Goal: Transaction & Acquisition: Book appointment/travel/reservation

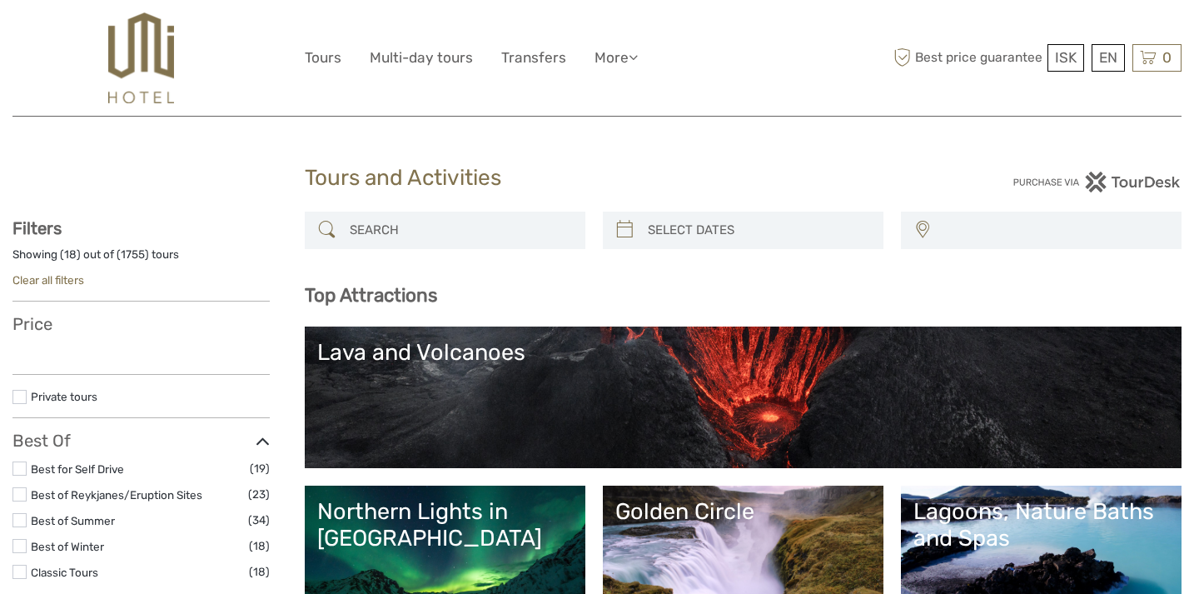
select select
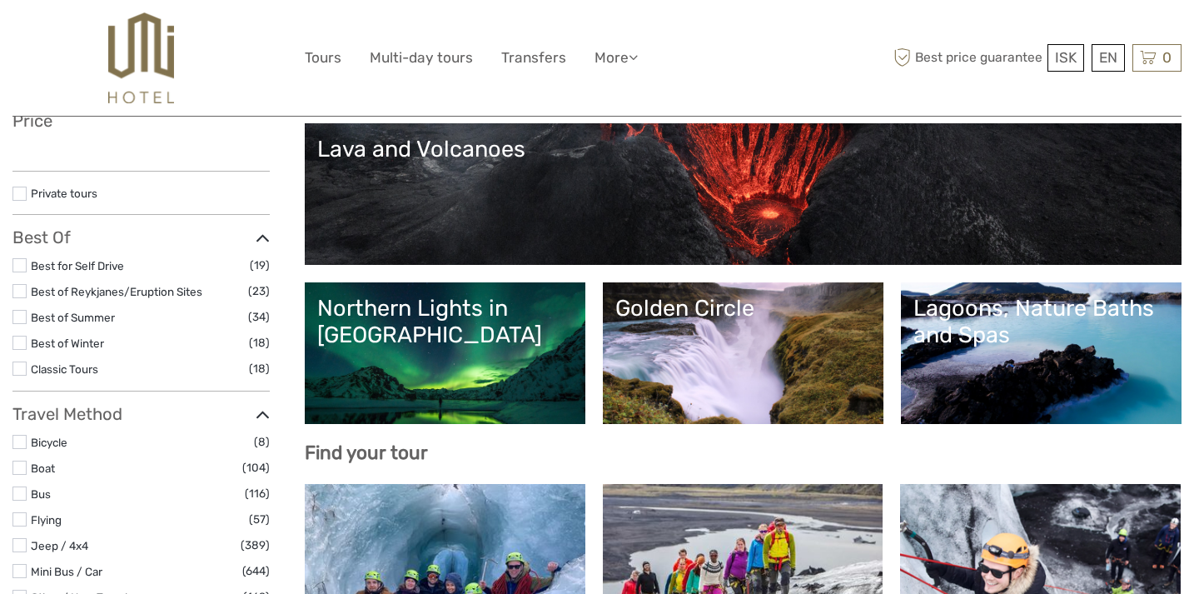
select select
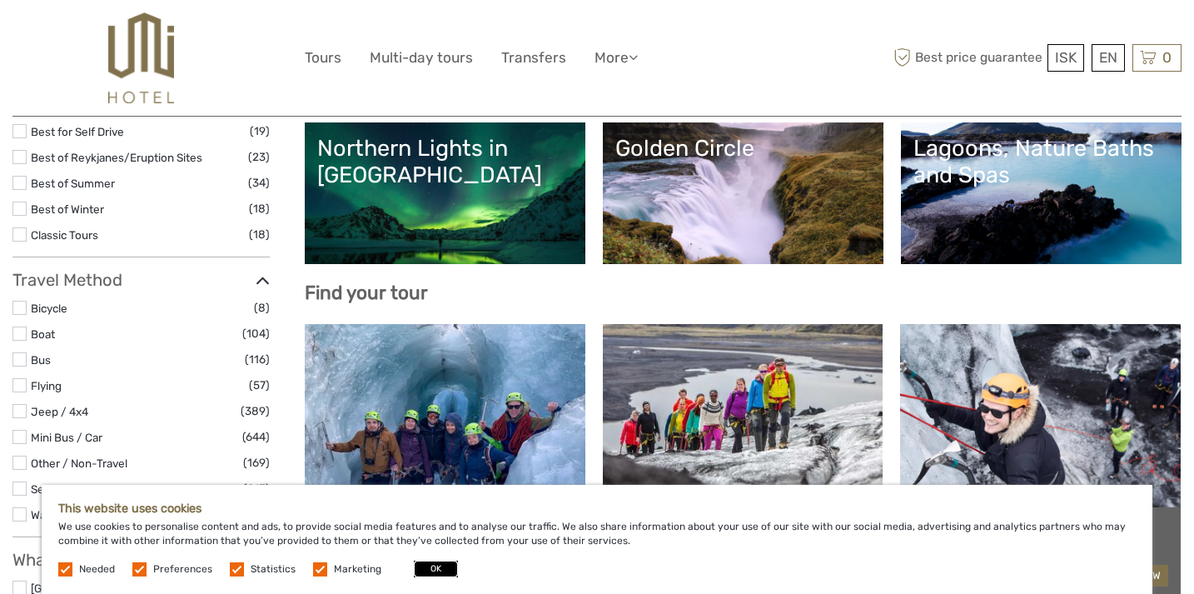
click at [424, 569] on button "OK" at bounding box center [436, 568] width 44 height 17
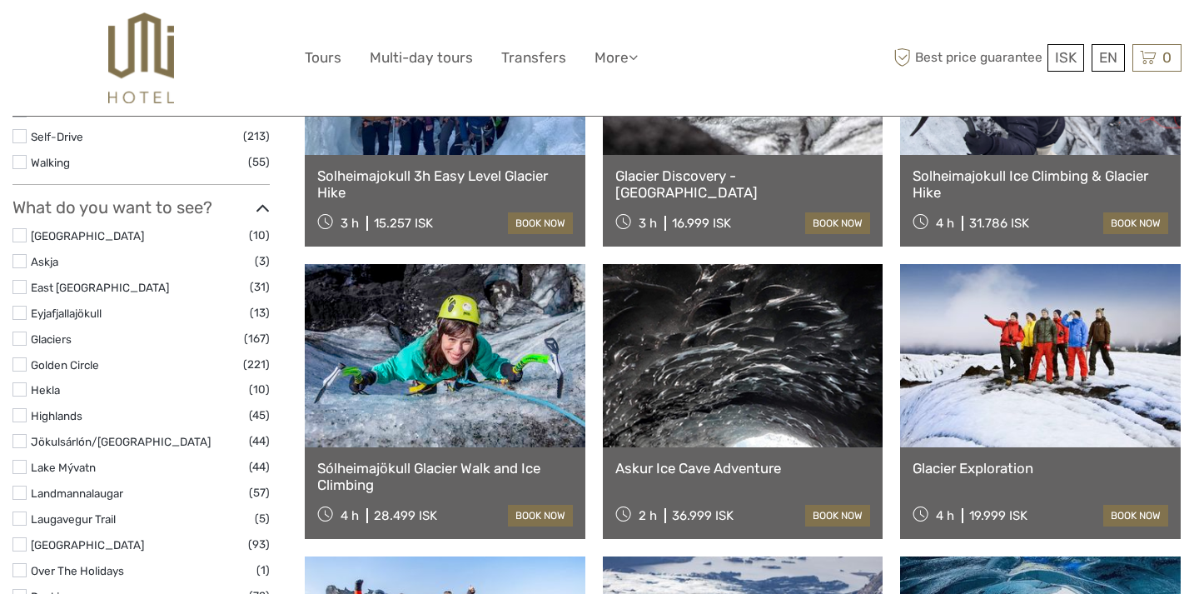
scroll to position [748, 0]
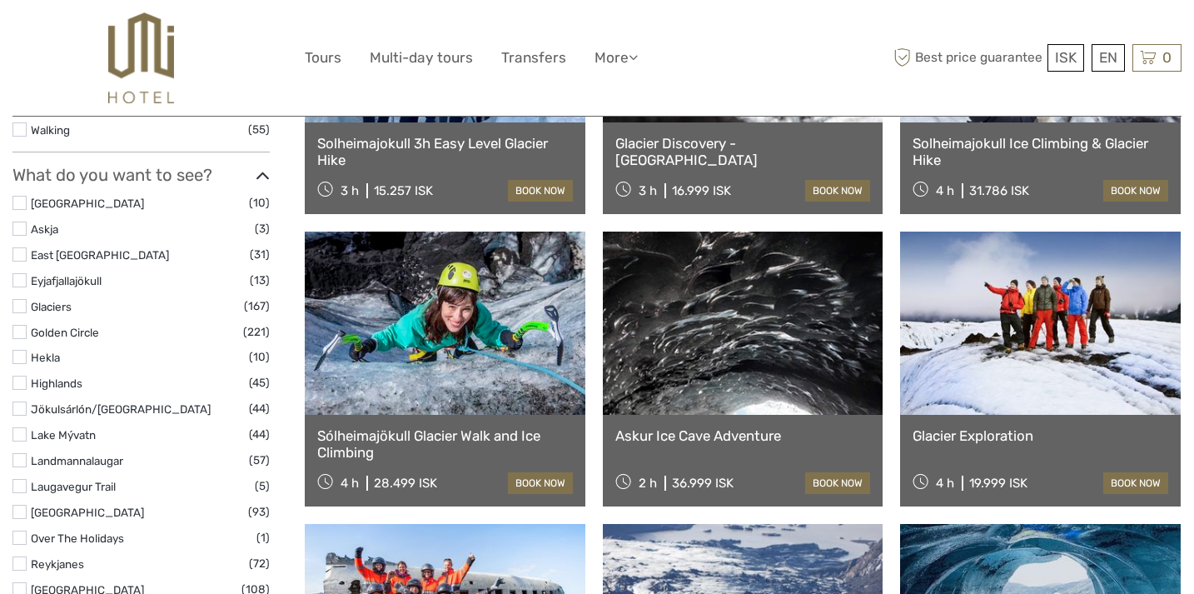
click at [733, 375] on link at bounding box center [743, 322] width 281 height 183
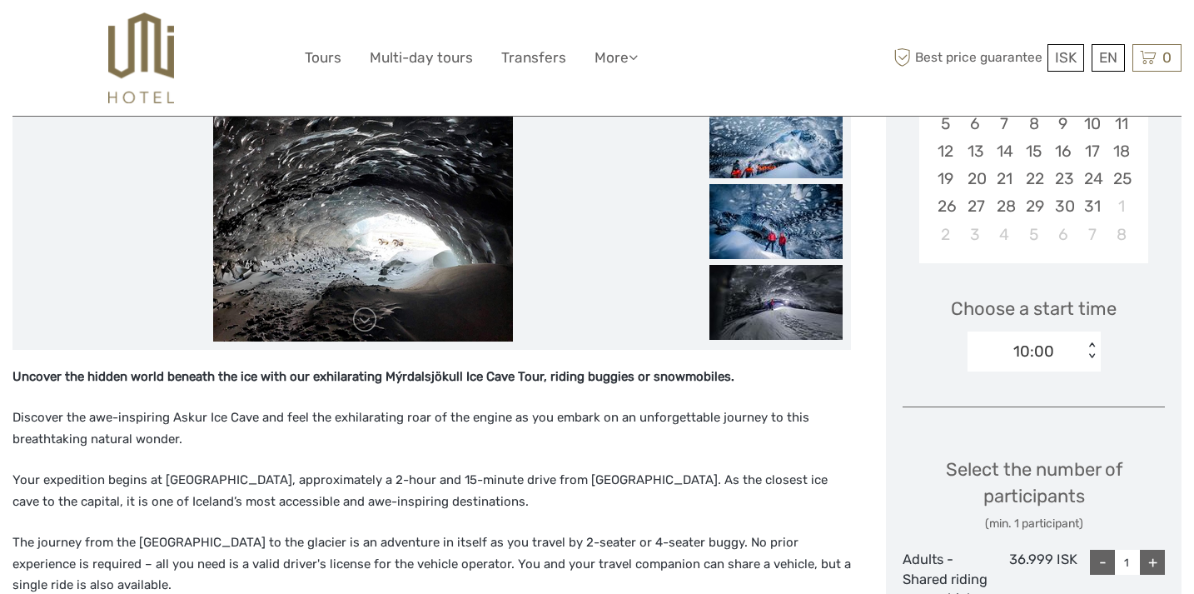
scroll to position [395, 0]
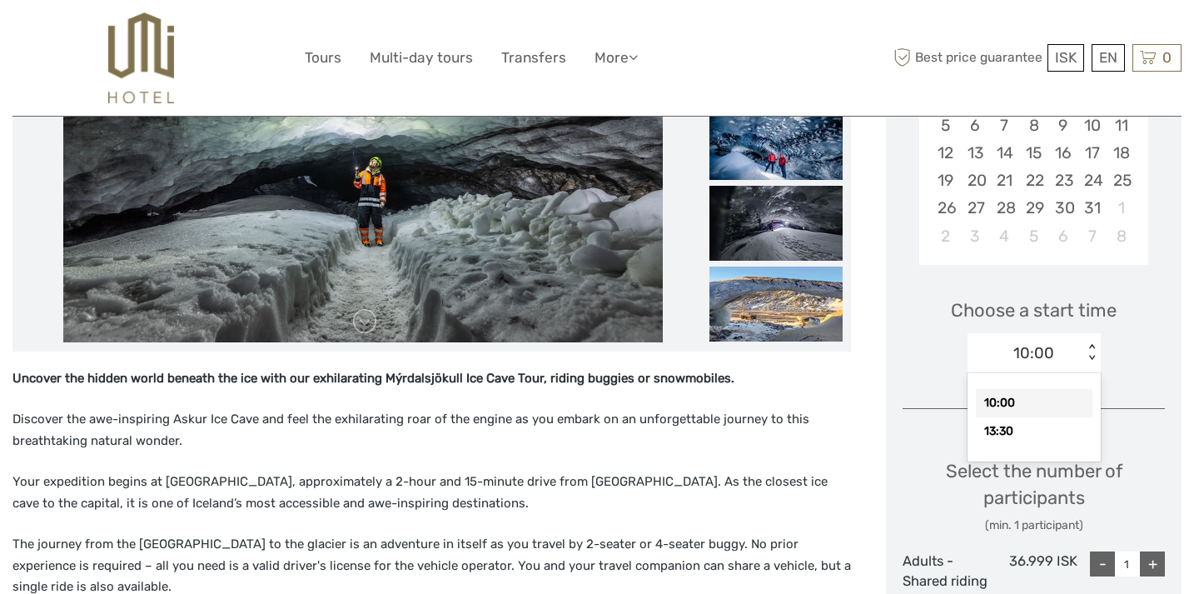
click at [1091, 355] on div "< >" at bounding box center [1091, 352] width 14 height 17
click at [549, 289] on img at bounding box center [362, 143] width 599 height 400
click at [773, 158] on img at bounding box center [775, 142] width 133 height 75
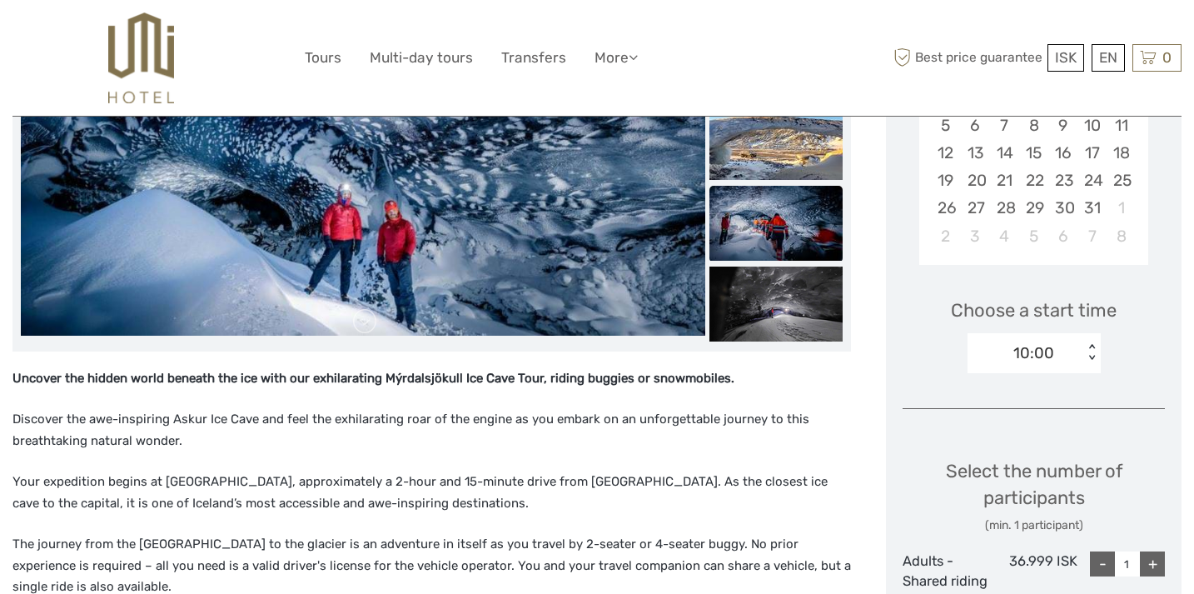
click at [760, 219] on img at bounding box center [775, 223] width 133 height 75
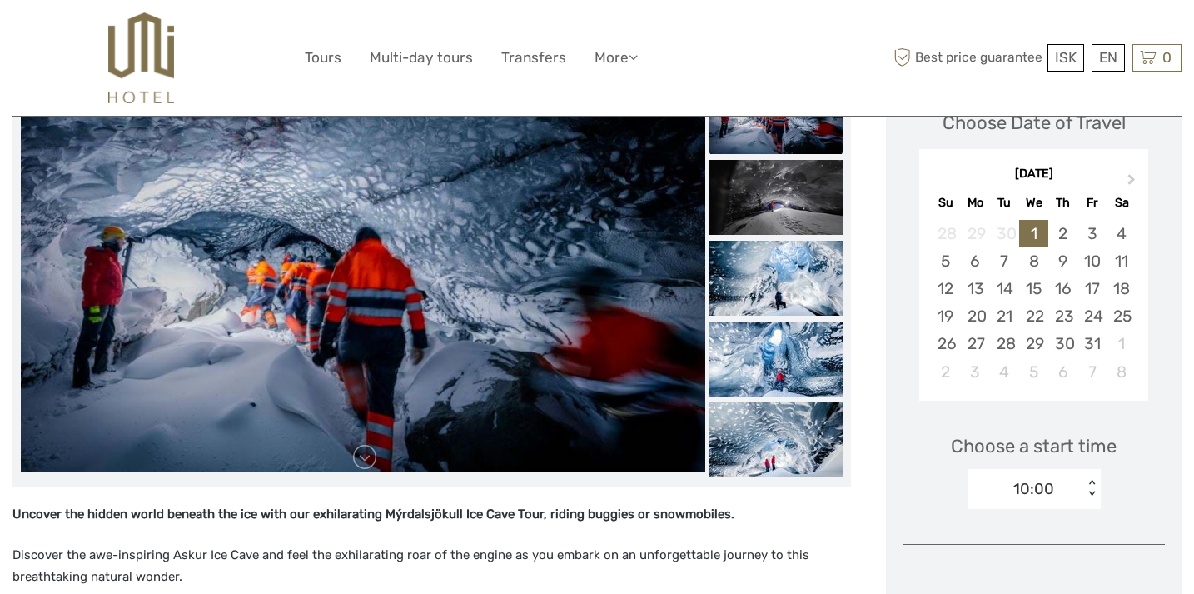
scroll to position [257, 0]
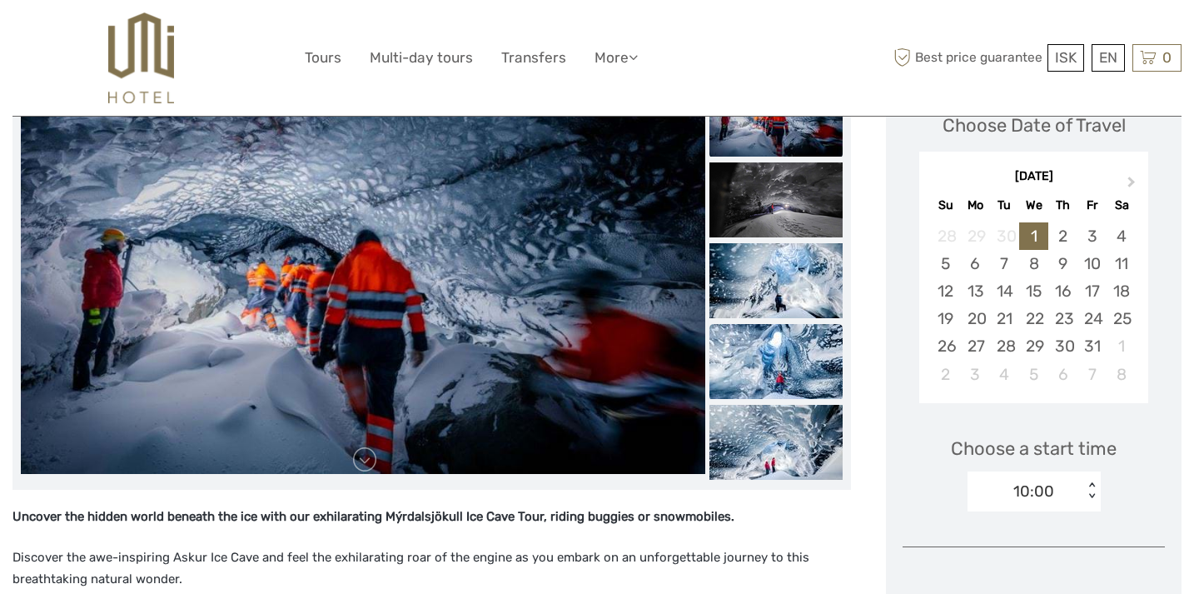
click at [790, 369] on img at bounding box center [775, 361] width 133 height 75
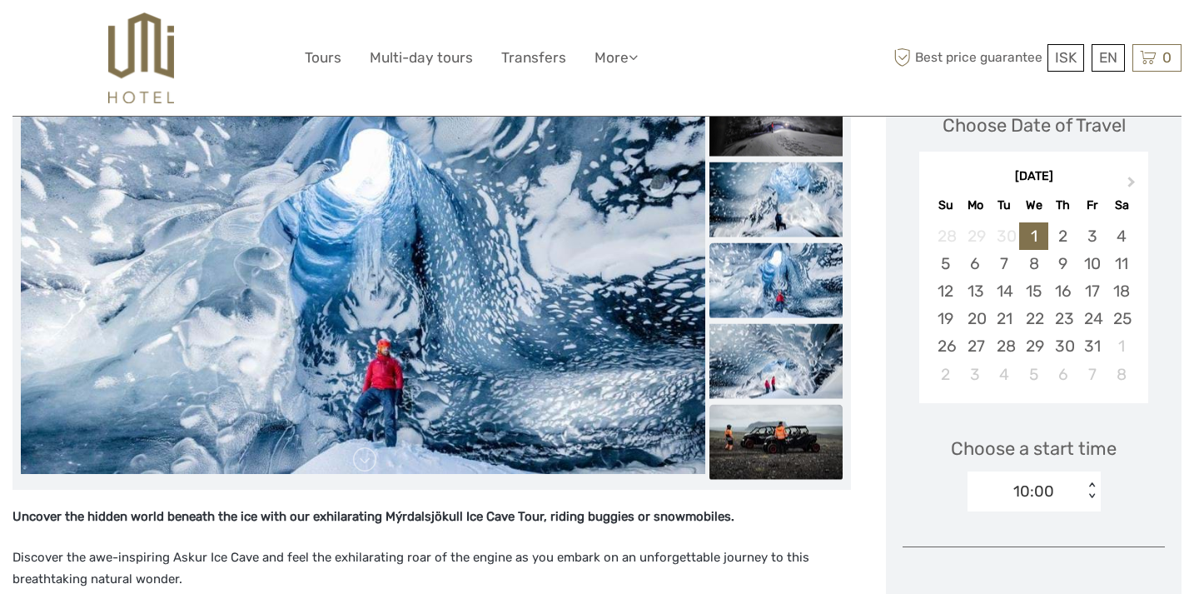
click at [793, 439] on img at bounding box center [775, 441] width 133 height 75
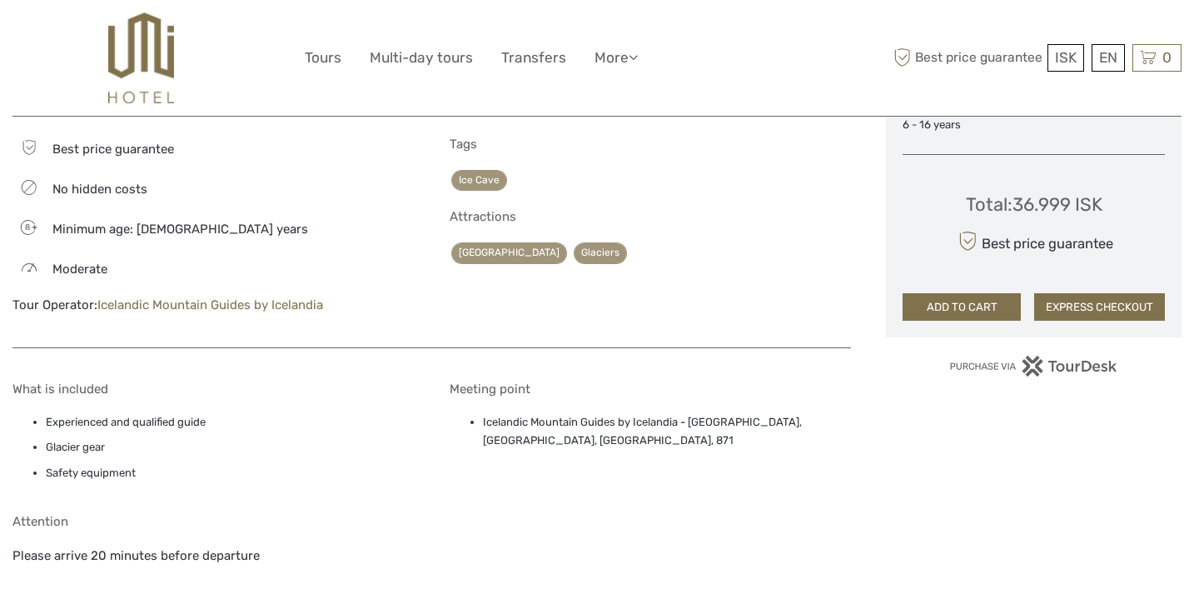
scroll to position [1151, 0]
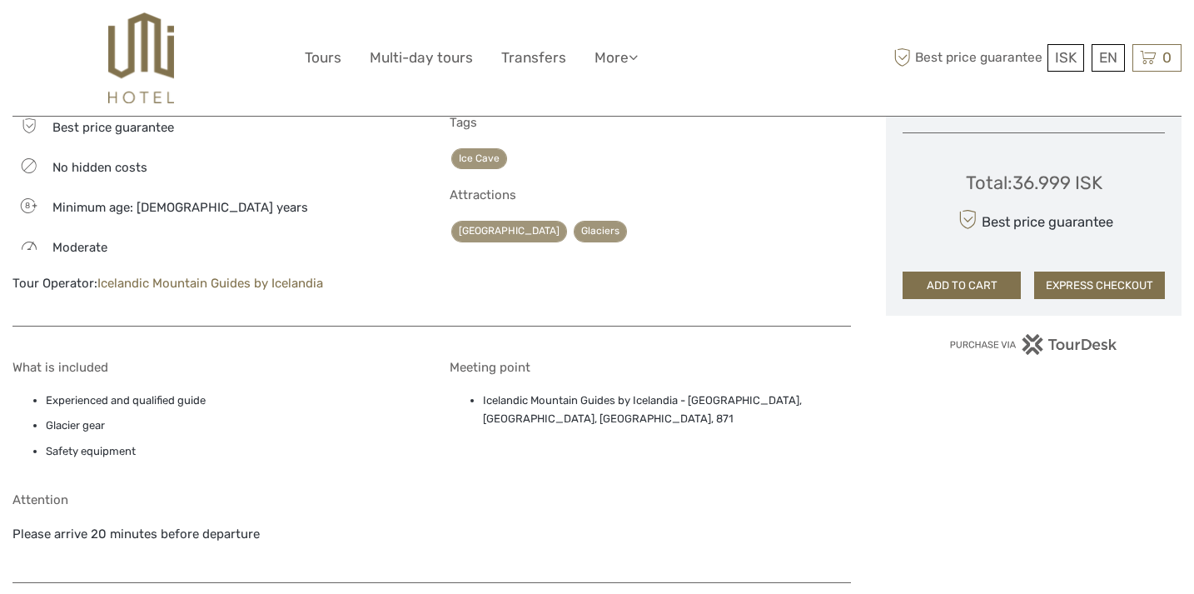
click at [161, 284] on link "Icelandic Mountain Guides by Icelandia" at bounding box center [210, 283] width 226 height 15
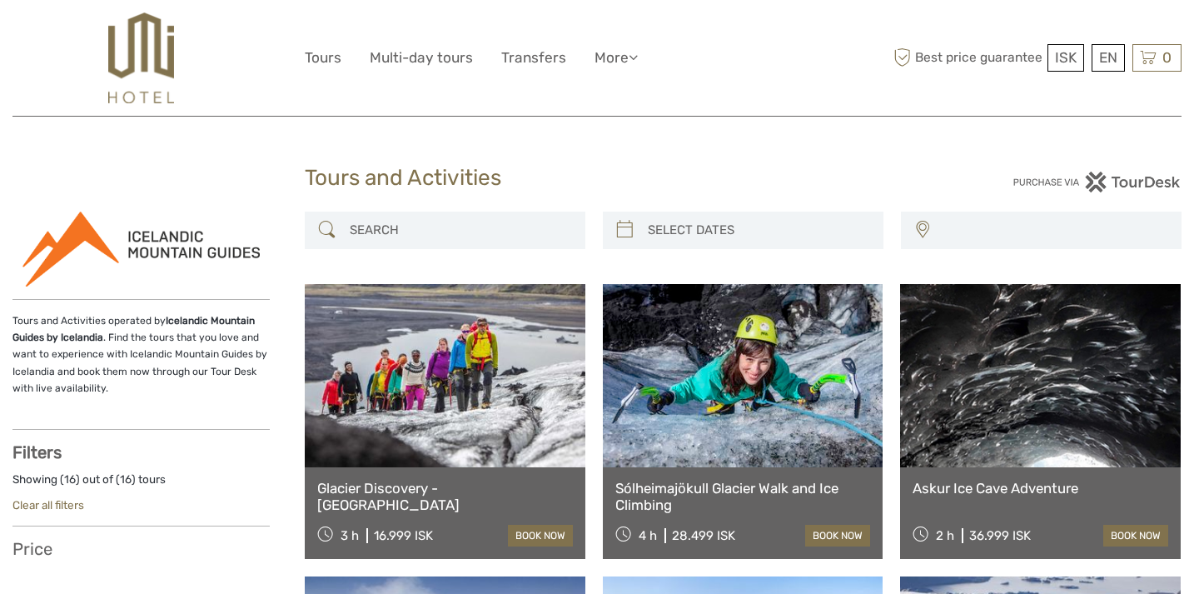
select select
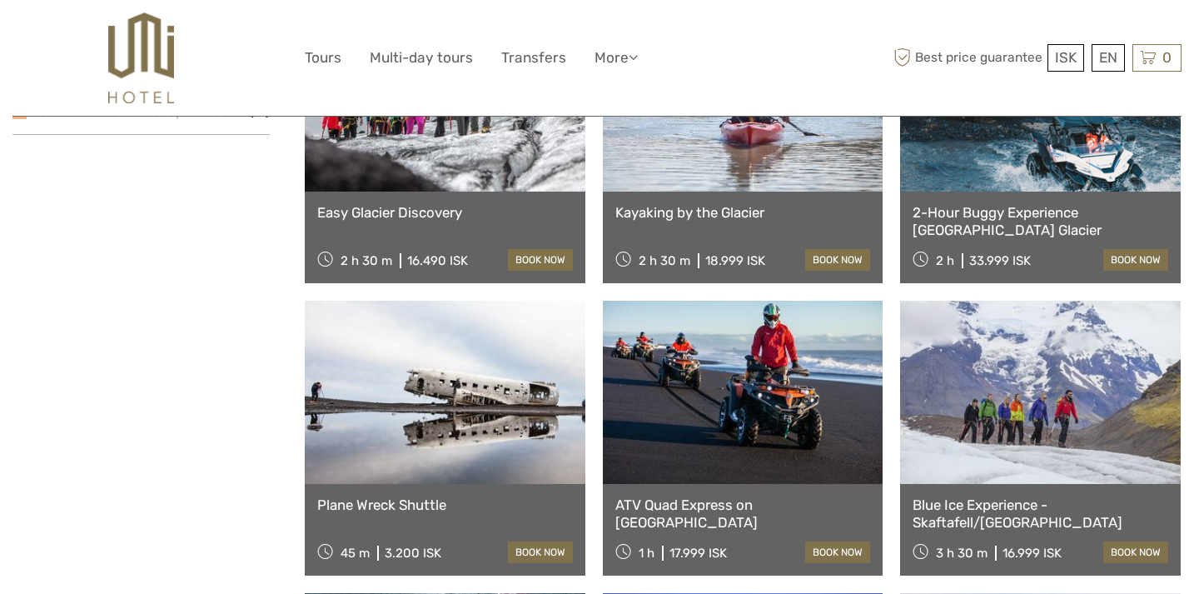
scroll to position [923, 0]
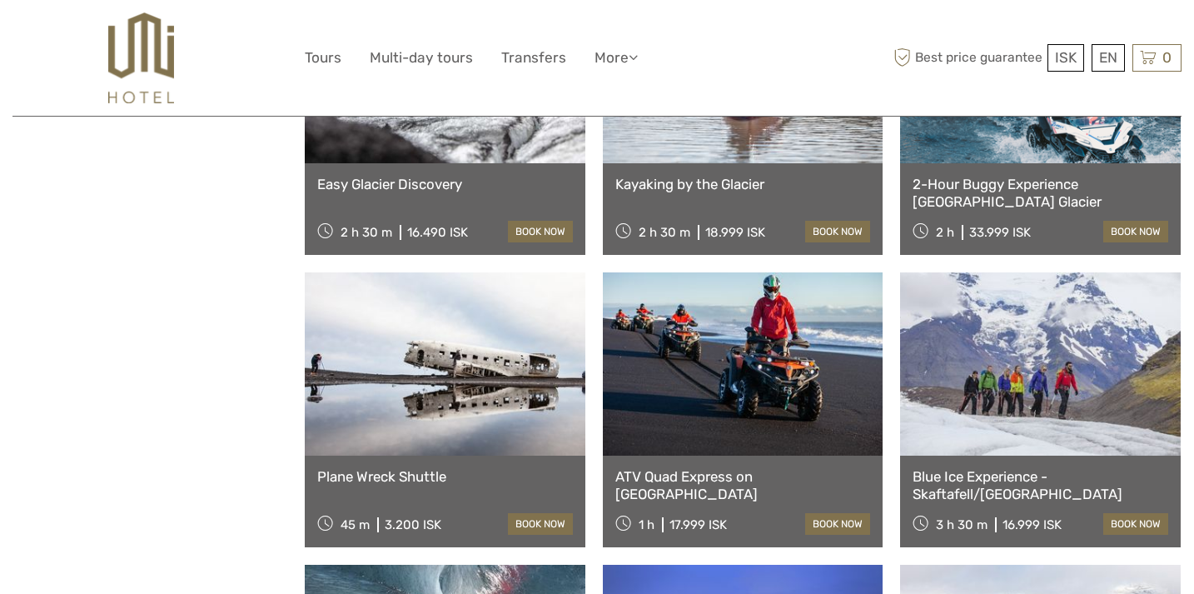
click at [1035, 389] on link at bounding box center [1040, 363] width 281 height 183
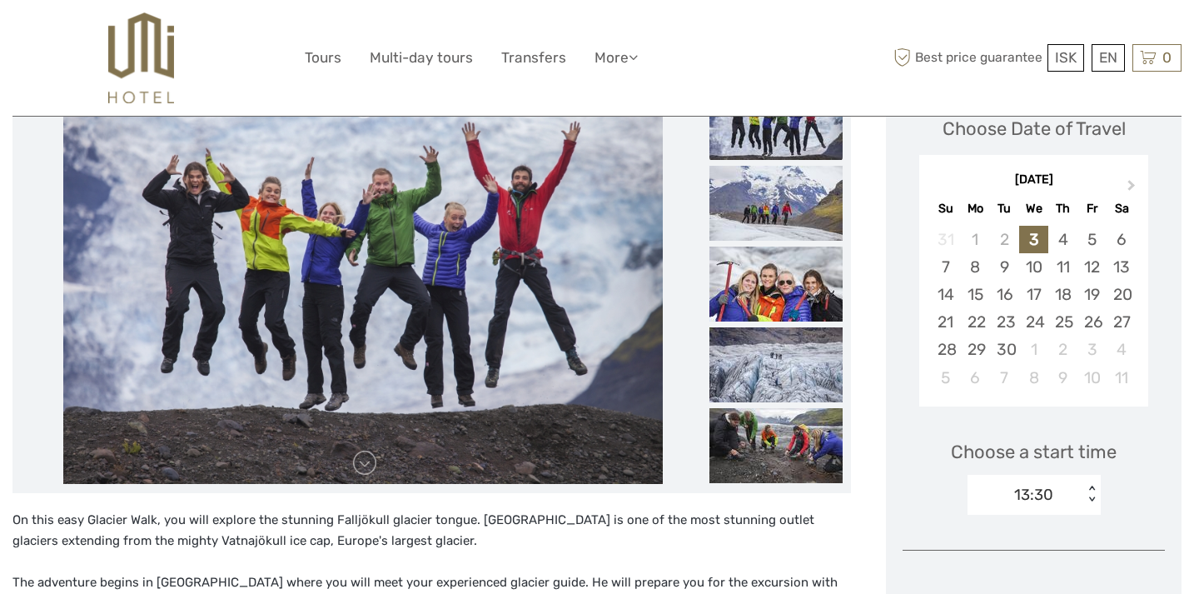
scroll to position [221, 0]
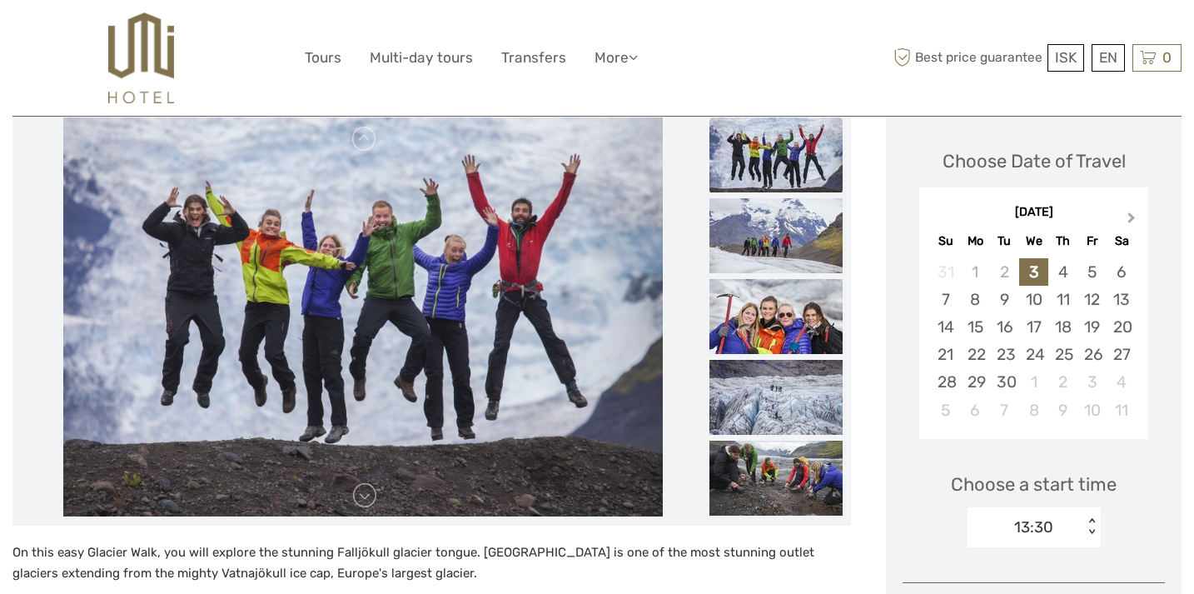
click at [1131, 218] on span "Next Month" at bounding box center [1131, 221] width 0 height 24
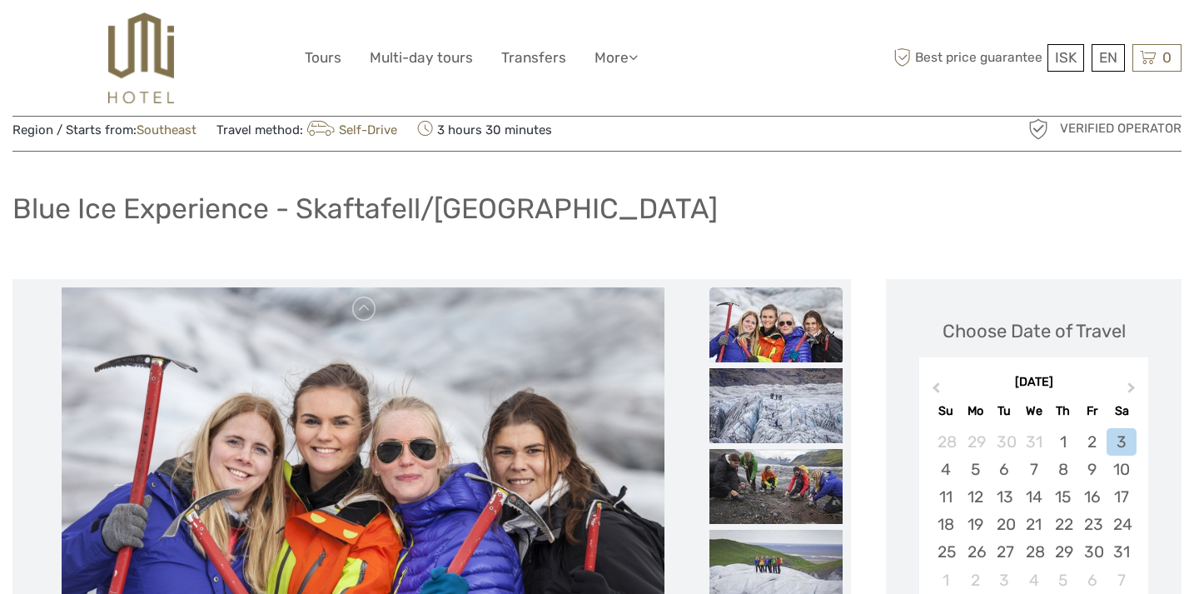
scroll to position [0, 0]
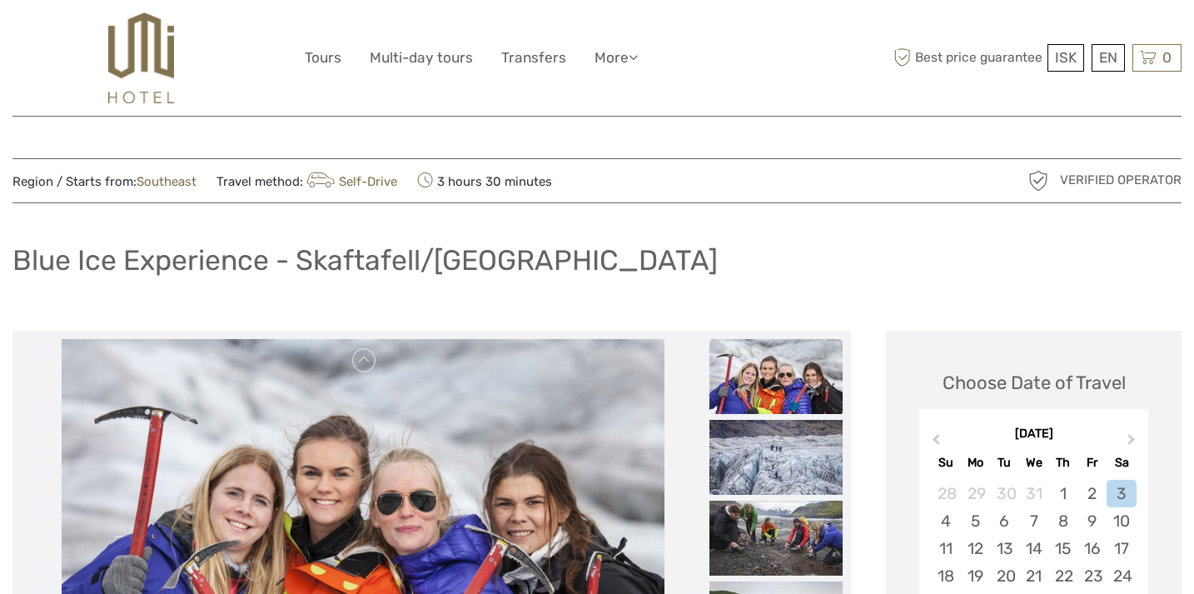
click at [143, 49] on img at bounding box center [141, 57] width 66 height 91
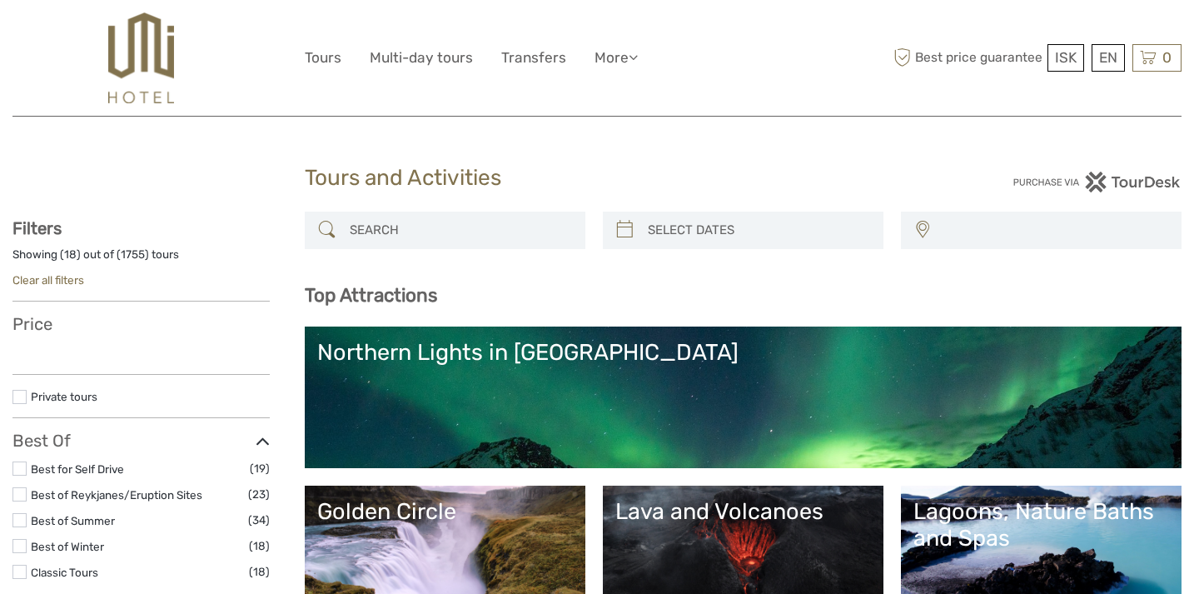
select select
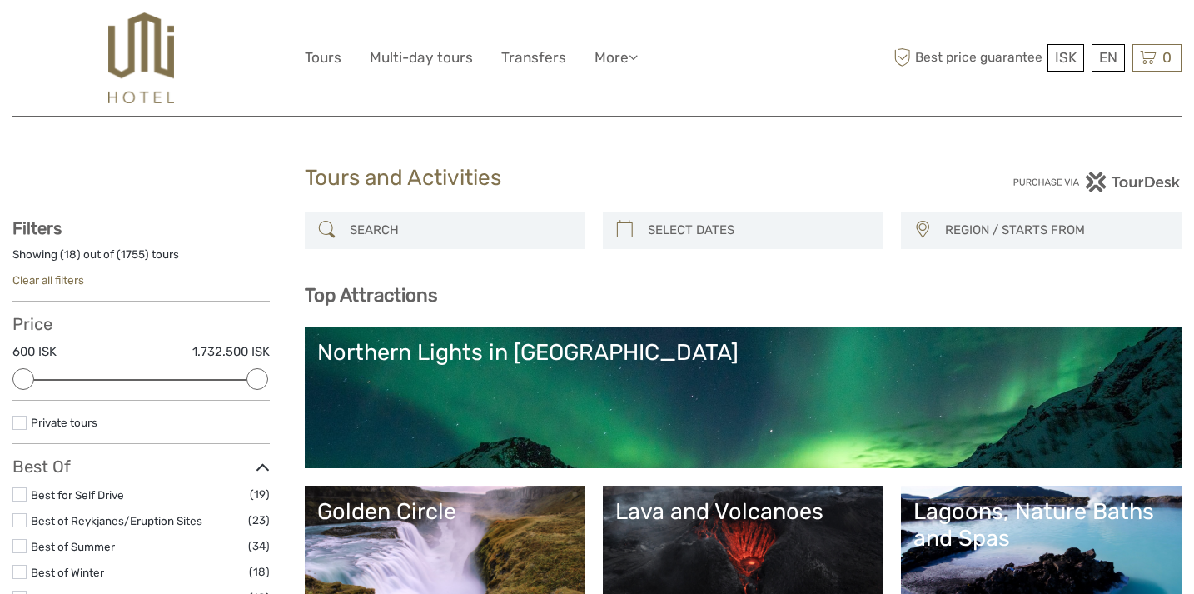
click at [143, 62] on img at bounding box center [141, 57] width 66 height 91
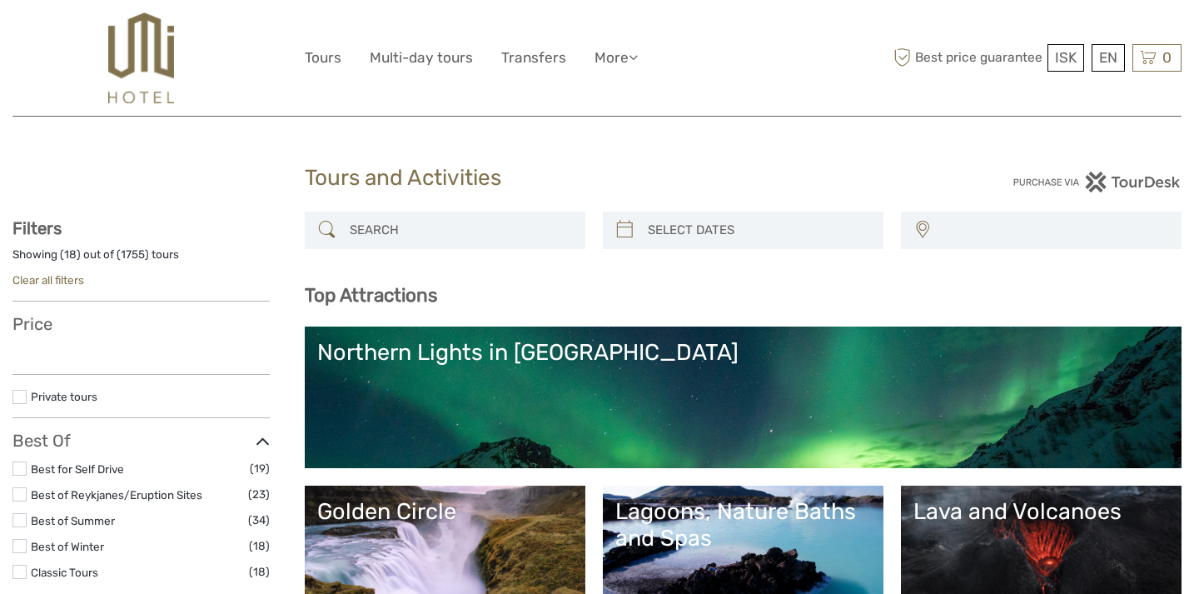
select select
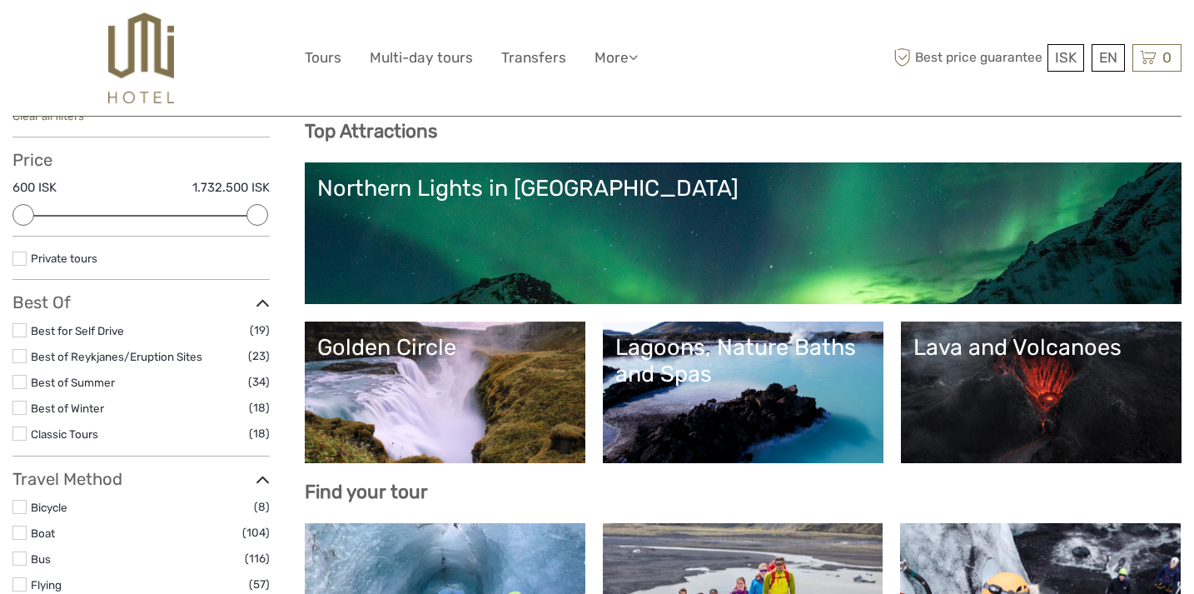
click at [450, 204] on link "Northern Lights in [GEOGRAPHIC_DATA]" at bounding box center [743, 233] width 852 height 117
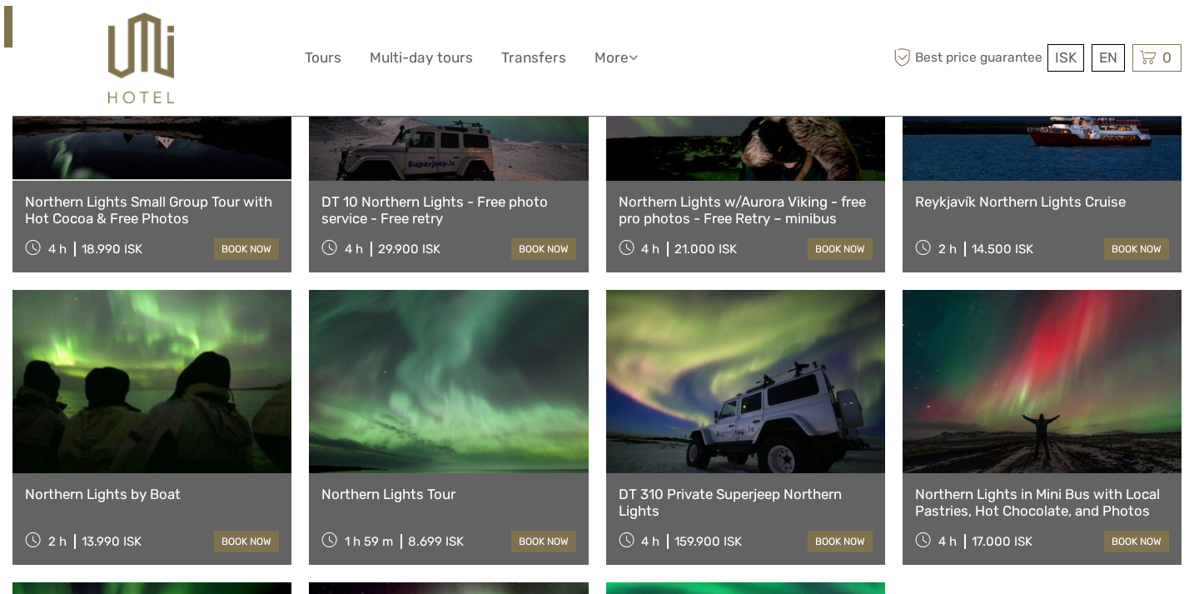
scroll to position [678, 0]
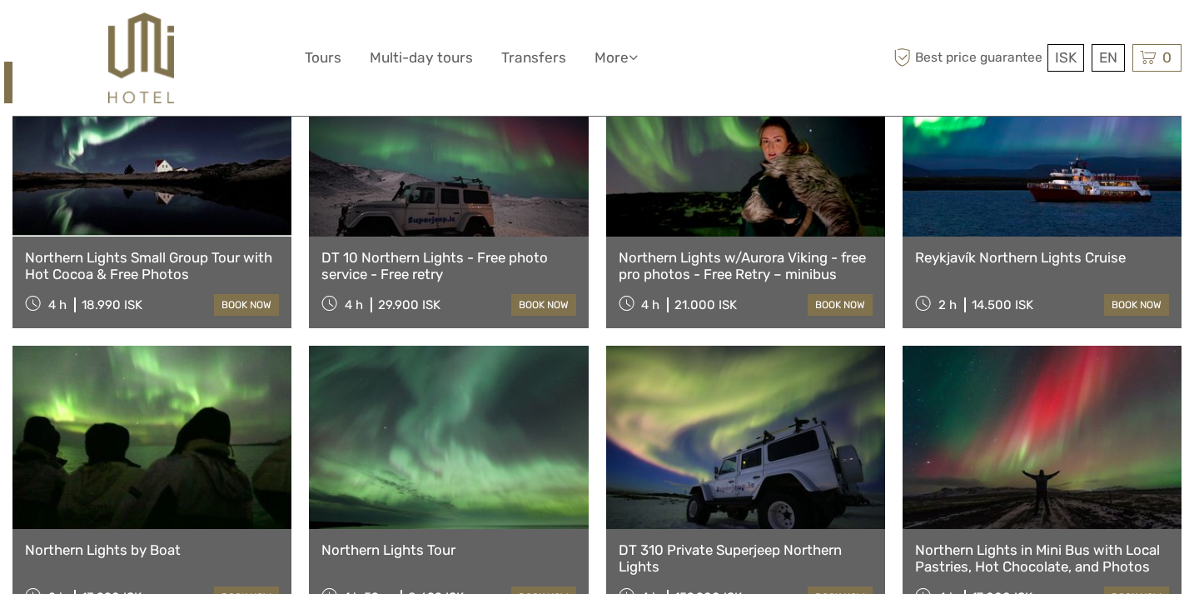
click at [1076, 265] on link "Reykjavík Northern Lights Cruise" at bounding box center [1042, 257] width 254 height 17
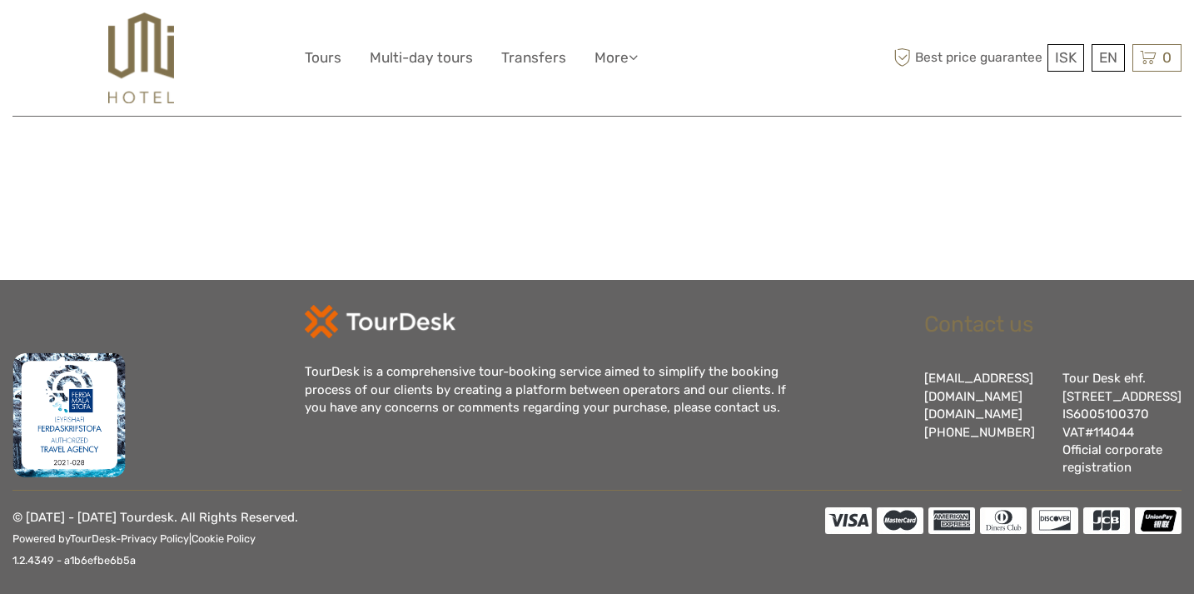
scroll to position [2317, 0]
